Goal: Check status: Check status

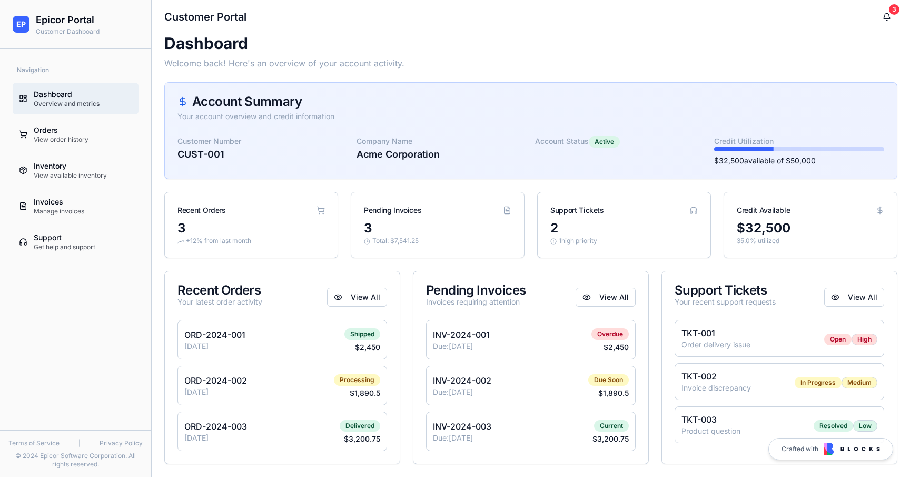
scroll to position [13, 0]
drag, startPoint x: 245, startPoint y: 187, endPoint x: 49, endPoint y: 171, distance: 197.2
click at [49, 171] on div "Inventory" at bounding box center [83, 166] width 99 height 11
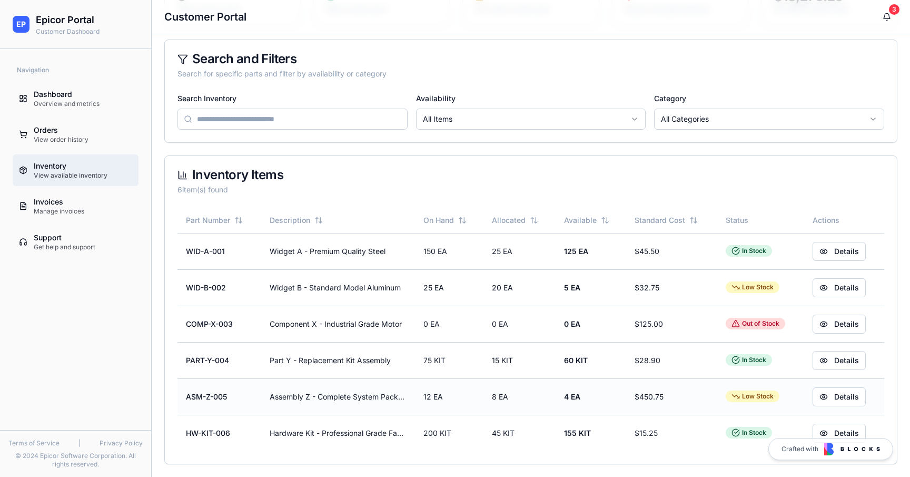
scroll to position [135, 0]
click at [60, 202] on div "Invoices" at bounding box center [83, 201] width 99 height 11
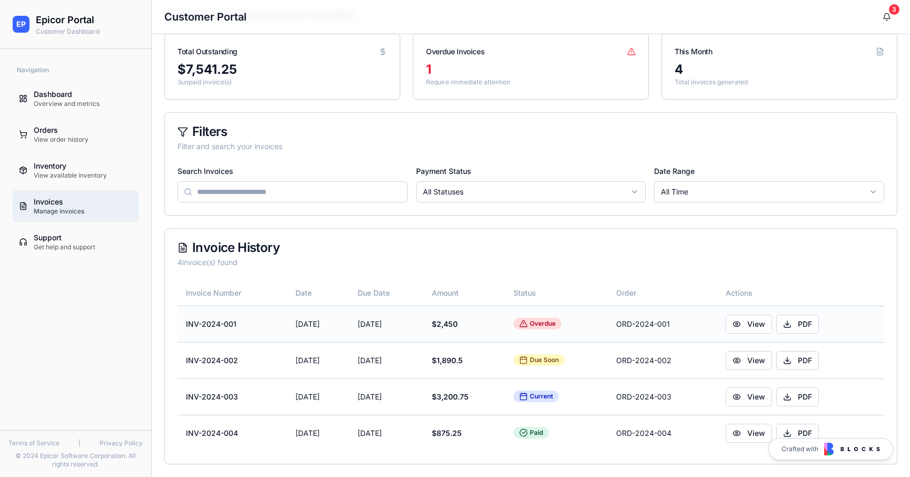
scroll to position [62, 0]
click at [66, 120] on link "Orders View order history" at bounding box center [76, 135] width 126 height 32
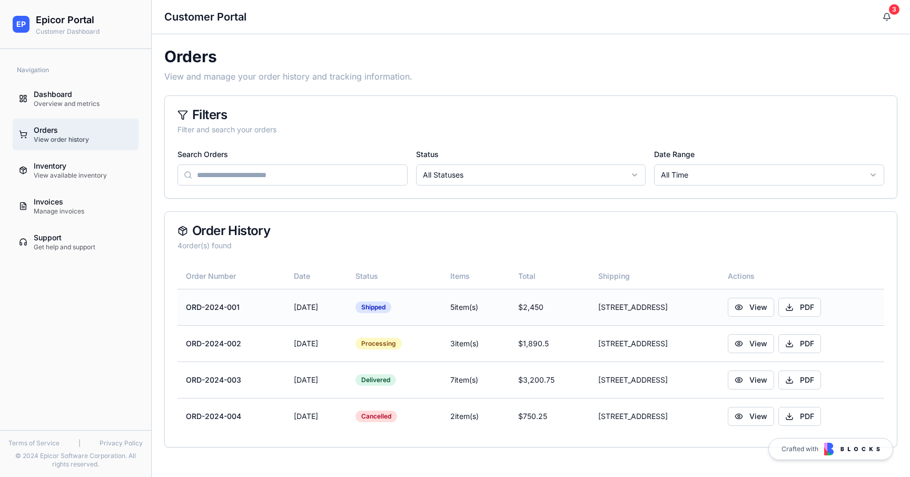
drag, startPoint x: 247, startPoint y: 359, endPoint x: 238, endPoint y: 297, distance: 62.7
click at [238, 297] on td "ORD-2024-001" at bounding box center [232, 307] width 108 height 36
drag, startPoint x: 238, startPoint y: 297, endPoint x: 283, endPoint y: 319, distance: 49.7
click at [286, 319] on td "[DATE]" at bounding box center [317, 307] width 62 height 36
click at [390, 309] on div "Shipped" at bounding box center [374, 307] width 36 height 12
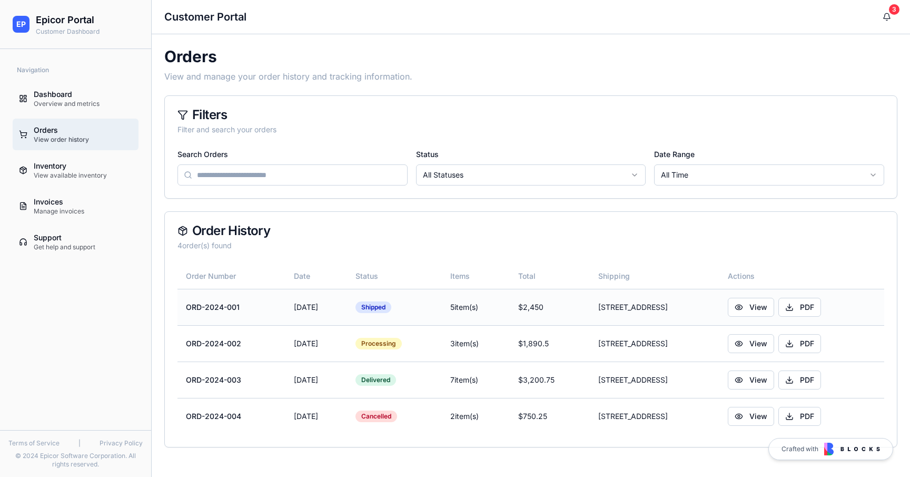
click at [225, 305] on td "ORD-2024-001" at bounding box center [232, 307] width 108 height 36
click at [764, 306] on button "View" at bounding box center [751, 307] width 46 height 19
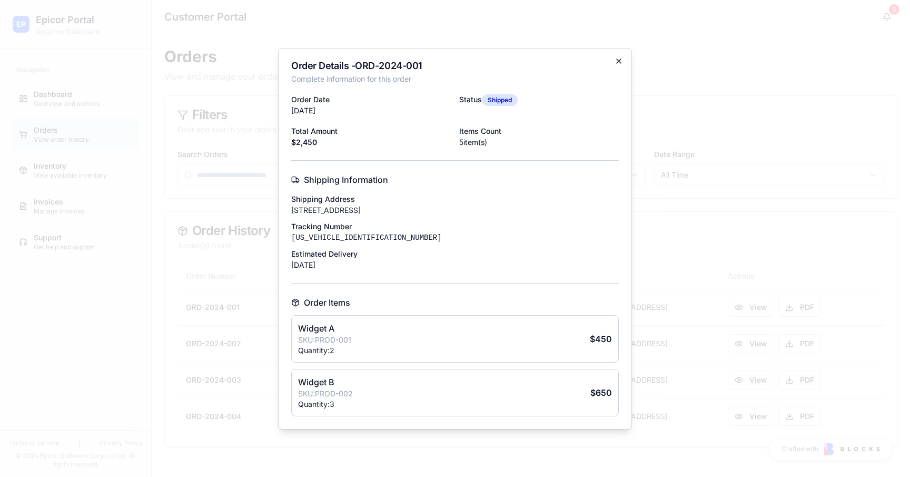
click at [617, 65] on icon "button" at bounding box center [619, 61] width 8 height 8
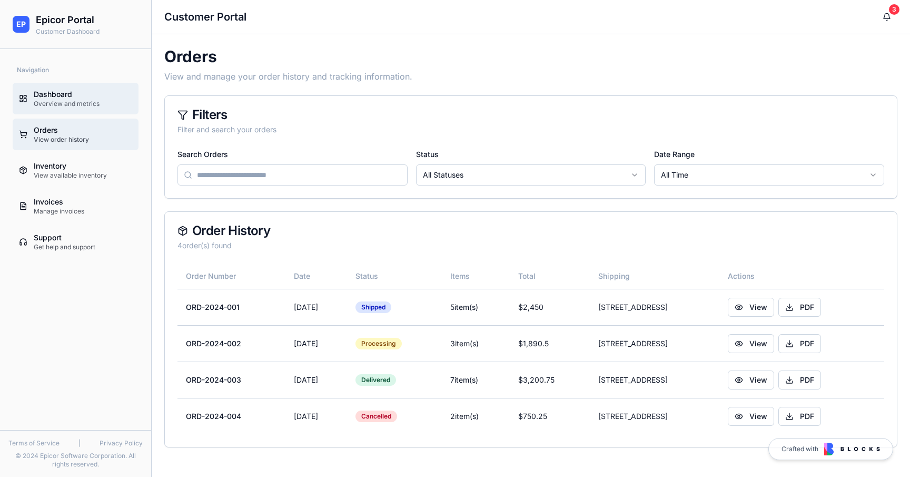
click at [81, 92] on div "Dashboard" at bounding box center [83, 94] width 99 height 11
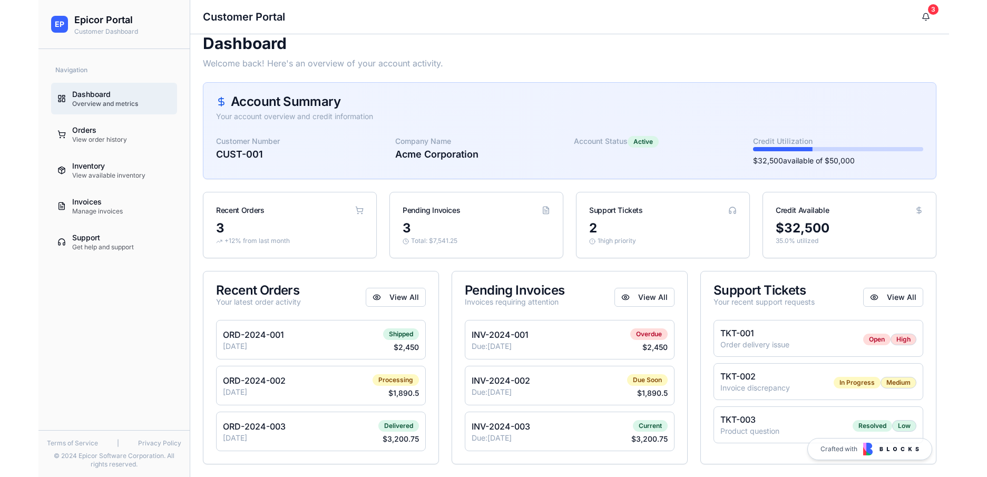
scroll to position [13, 0]
